Goal: Task Accomplishment & Management: Use online tool/utility

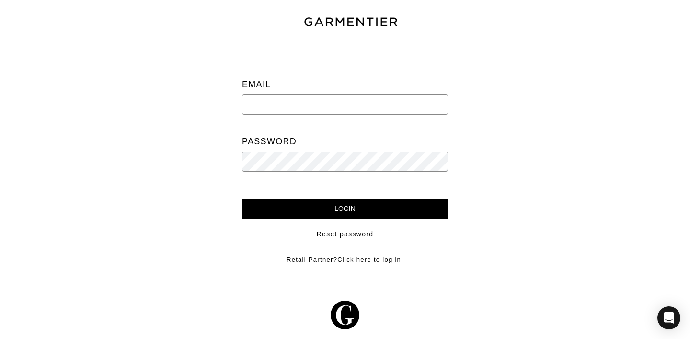
type input "[EMAIL_ADDRESS][DOMAIN_NAME]"
click at [381, 197] on div "Email [EMAIL_ADDRESS][DOMAIN_NAME] Password" at bounding box center [345, 127] width 192 height 143
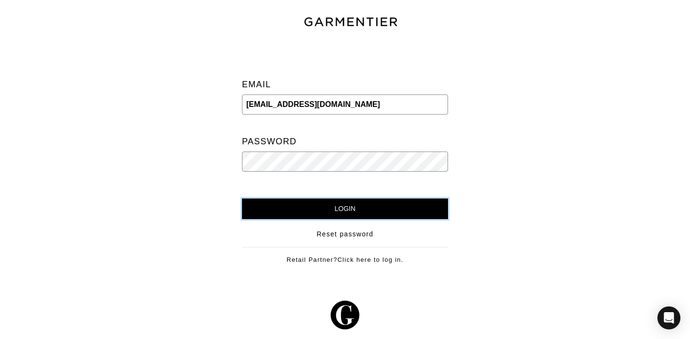
click at [376, 209] on input "Login" at bounding box center [345, 208] width 206 height 21
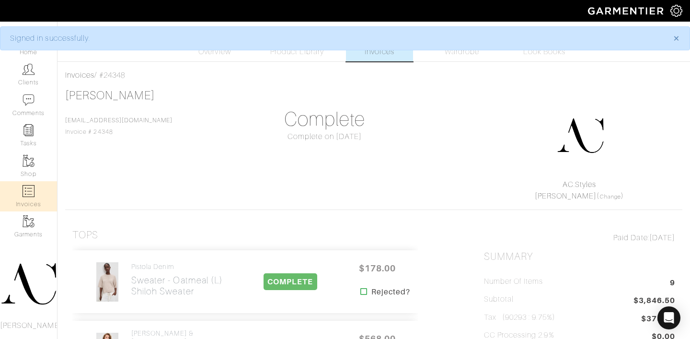
click at [29, 196] on img at bounding box center [29, 191] width 12 height 12
select select
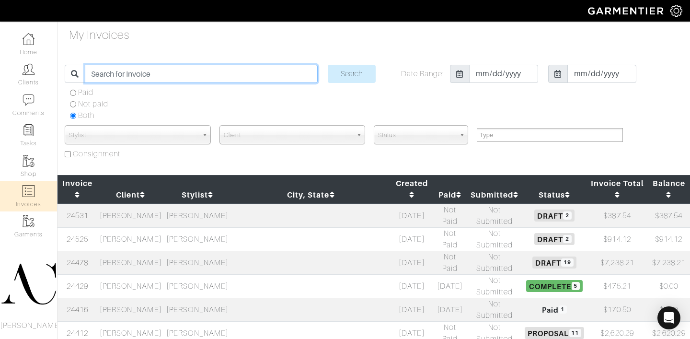
click at [161, 78] on input "search" at bounding box center [201, 74] width 232 height 18
type input "tyler turner"
click at [328, 65] on input "Search" at bounding box center [352, 74] width 48 height 18
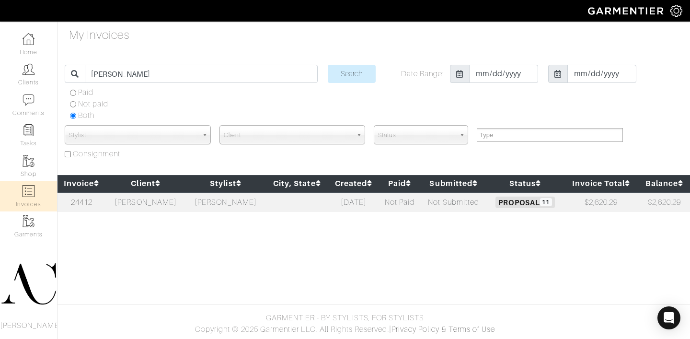
select select
click at [266, 203] on td at bounding box center [297, 202] width 63 height 20
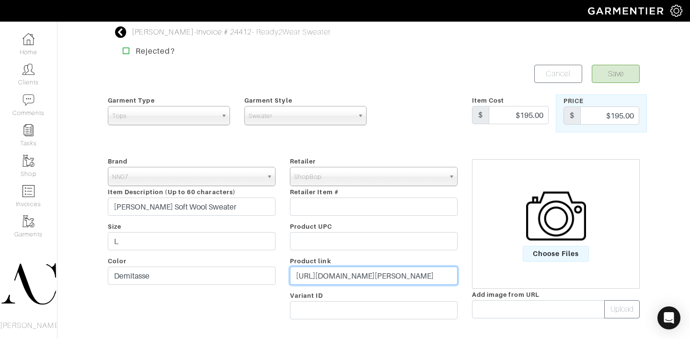
click at [368, 270] on input "https://www.shopbop.com/ted-soft-wool-sweater-nn07/vp/v=1/1556934690.htm?fm=ord…" at bounding box center [374, 275] width 168 height 18
